Goal: Navigation & Orientation: Find specific page/section

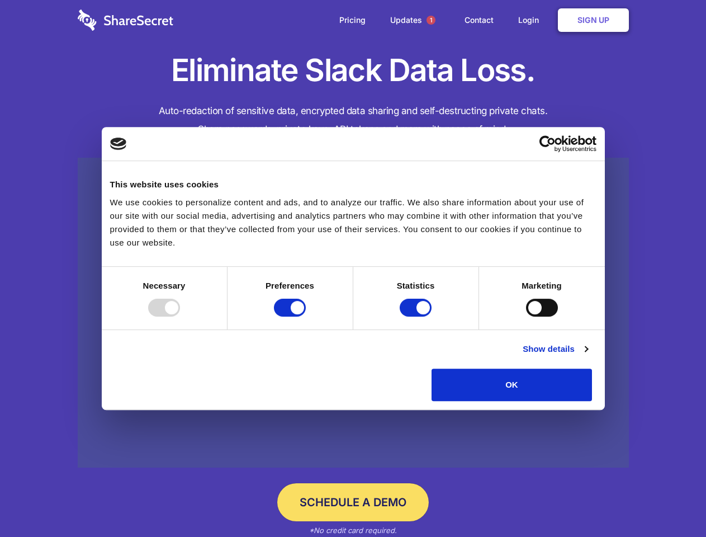
click at [180, 316] on div at bounding box center [164, 307] width 32 height 18
click at [306, 316] on input "Preferences" at bounding box center [290, 307] width 32 height 18
checkbox input "false"
click at [417, 316] on input "Statistics" at bounding box center [416, 307] width 32 height 18
checkbox input "false"
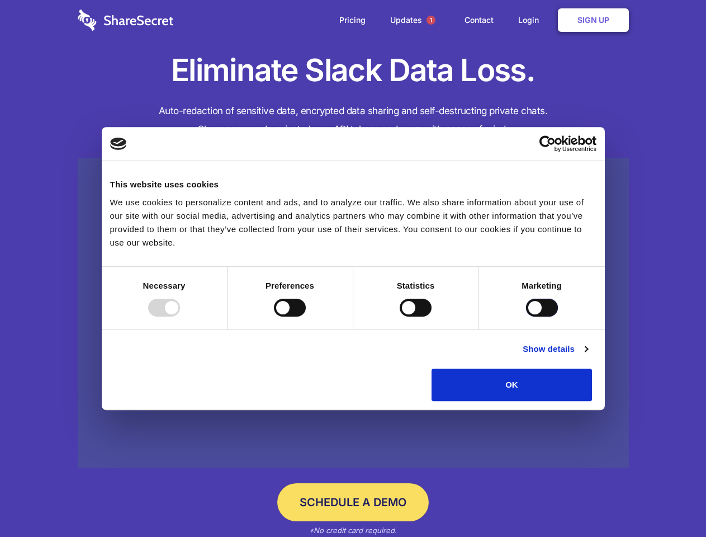
click at [526, 316] on input "Marketing" at bounding box center [542, 307] width 32 height 18
checkbox input "true"
click at [587, 356] on link "Show details" at bounding box center [555, 348] width 65 height 13
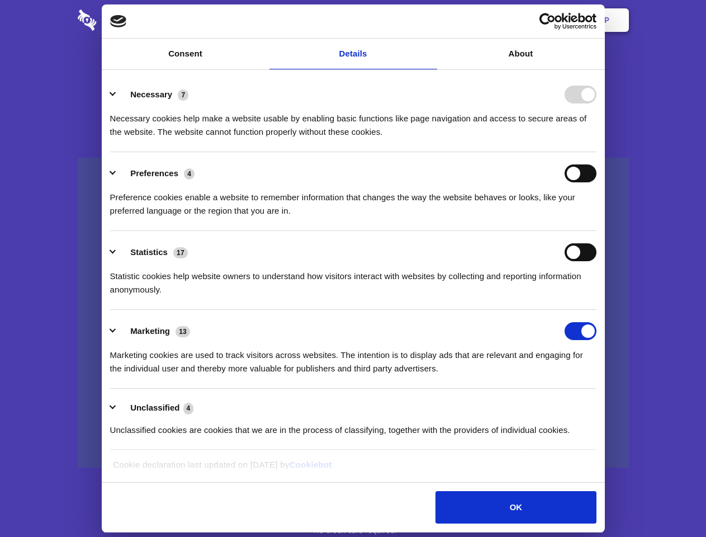
click at [596, 139] on div "Necessary cookies help make a website usable by enabling basic functions like p…" at bounding box center [353, 120] width 486 height 35
click at [430, 20] on span "1" at bounding box center [431, 20] width 9 height 9
